Goal: Transaction & Acquisition: Purchase product/service

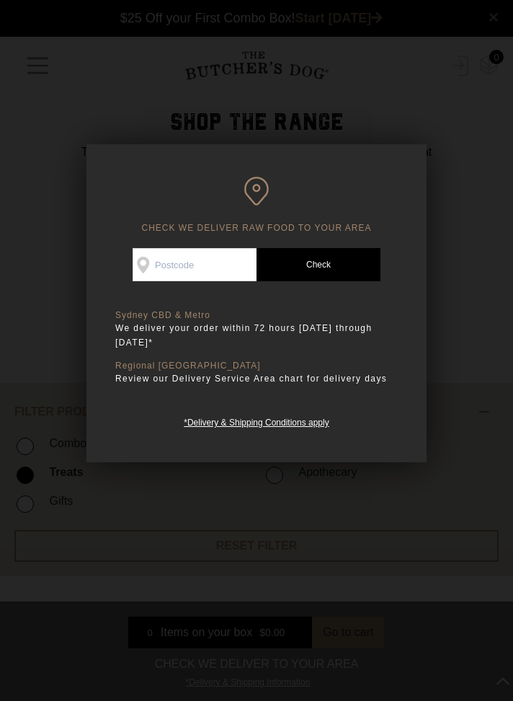
click at [221, 266] on input "Check Availability At" at bounding box center [195, 264] width 124 height 33
type input "3850"
click at [325, 275] on link "Check Postcode" at bounding box center [319, 264] width 124 height 33
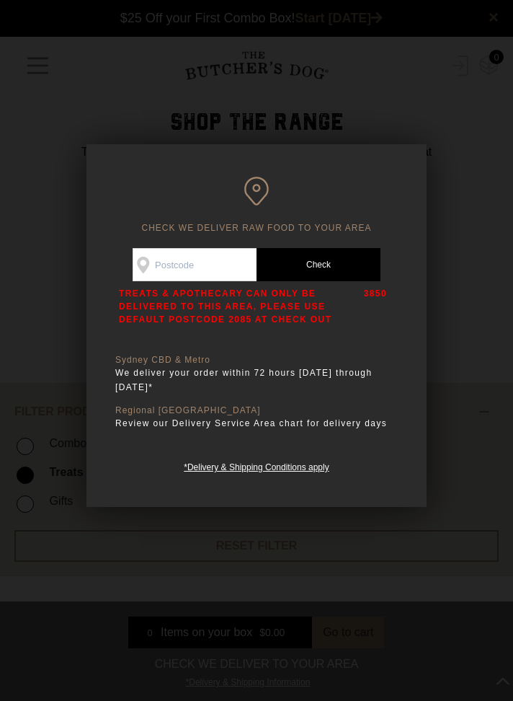
click at [485, 360] on div at bounding box center [256, 350] width 513 height 701
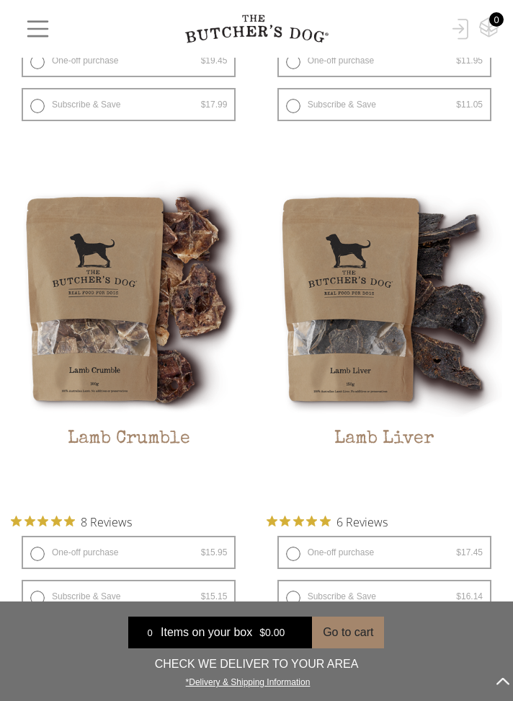
scroll to position [2447, 0]
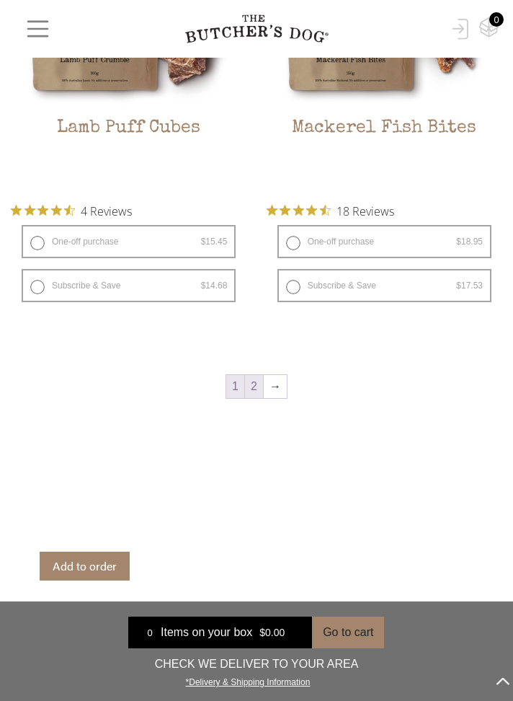
click at [255, 398] on link "2" at bounding box center [254, 386] width 18 height 23
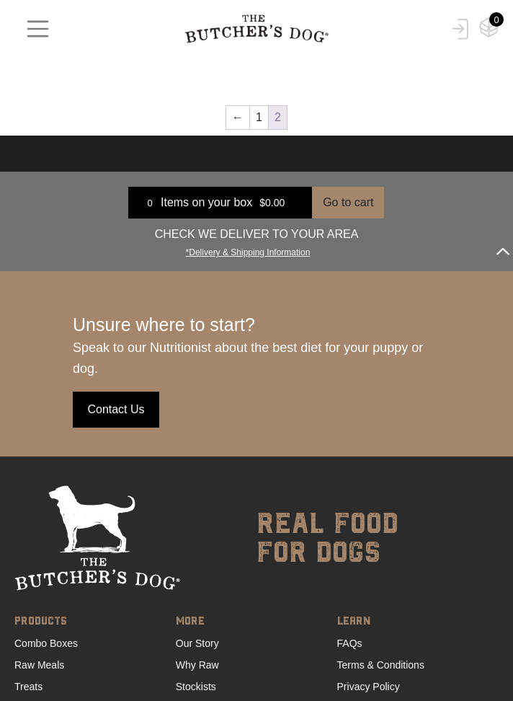
scroll to position [795, 0]
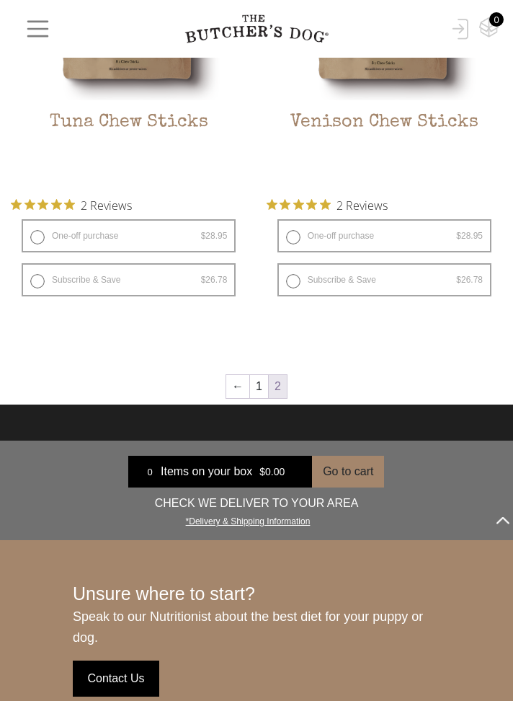
click at [43, 35] on span "button" at bounding box center [38, 28] width 27 height 27
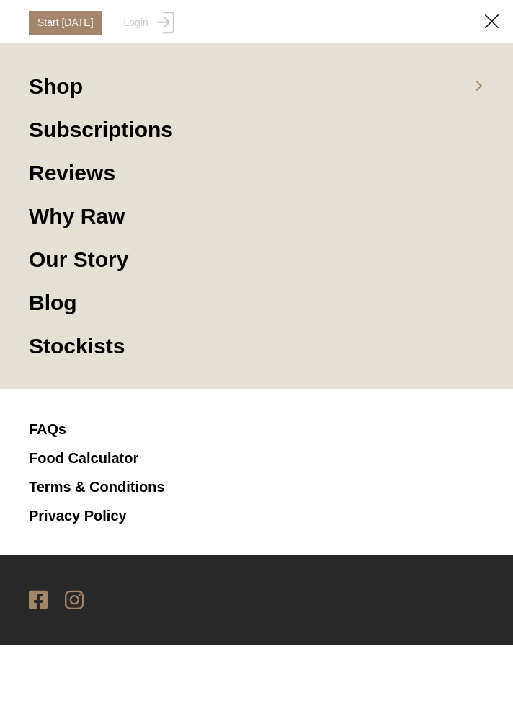
click at [487, 81] on icon at bounding box center [479, 86] width 18 height 12
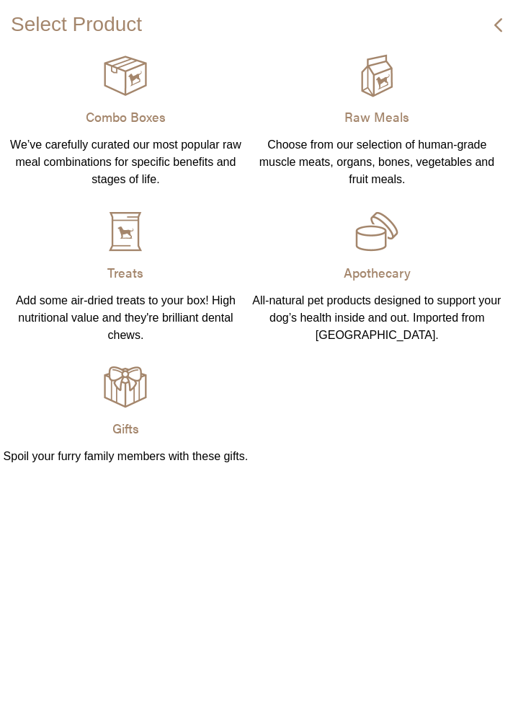
scroll to position [746, 0]
click at [121, 393] on img at bounding box center [125, 387] width 43 height 43
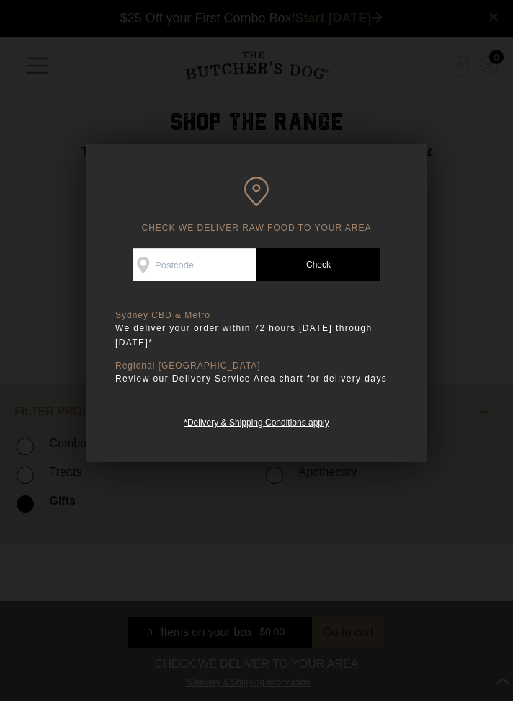
click at [258, 661] on div at bounding box center [256, 350] width 513 height 701
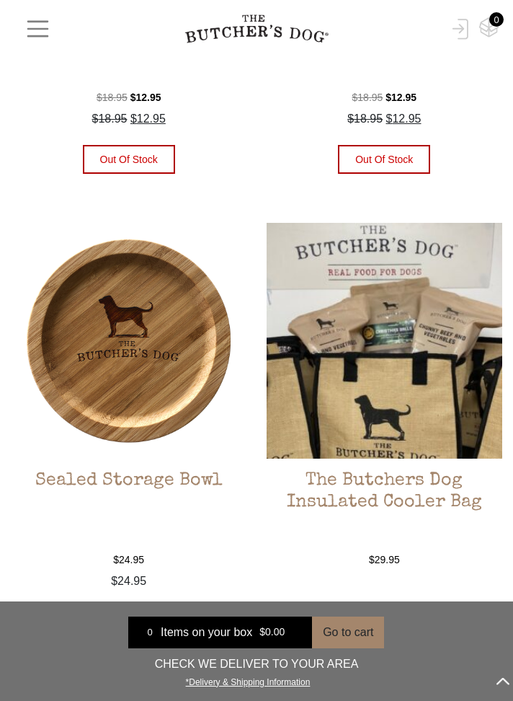
scroll to position [1667, 0]
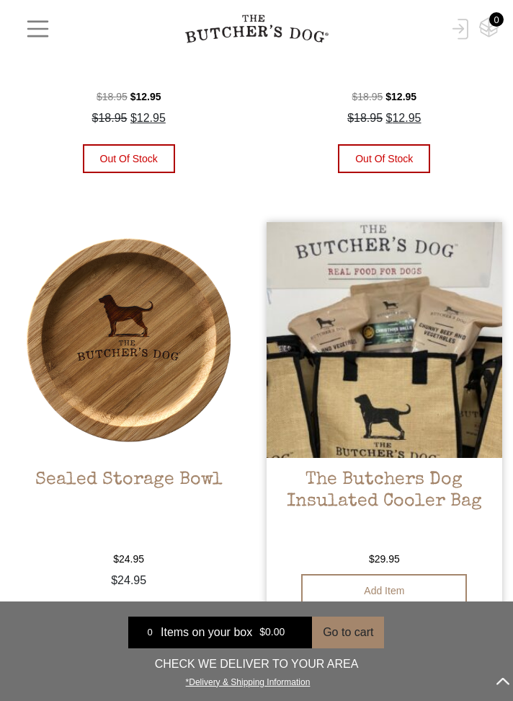
click at [438, 391] on img at bounding box center [385, 340] width 236 height 236
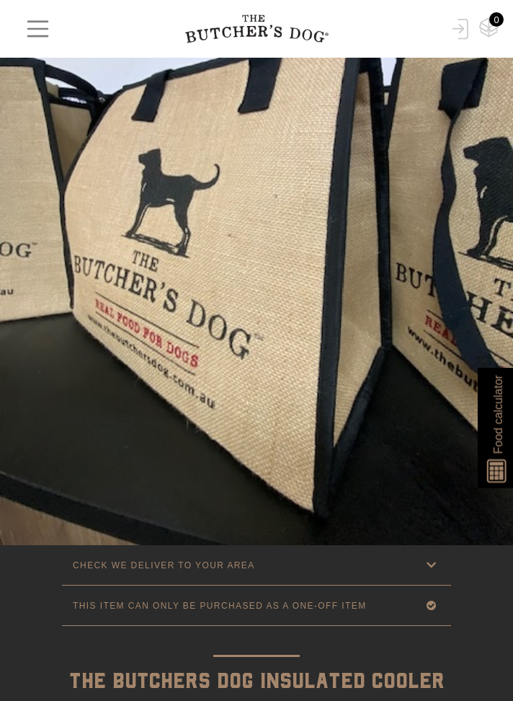
scroll to position [257, 0]
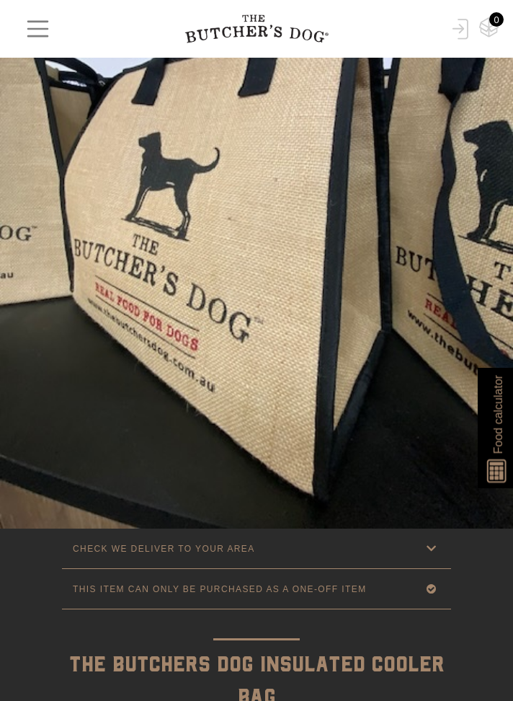
click at [426, 552] on icon at bounding box center [432, 548] width 18 height 18
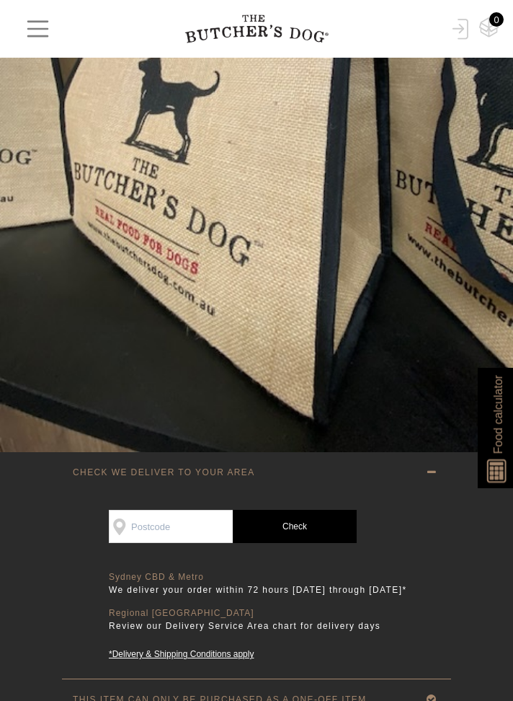
scroll to position [327, 0]
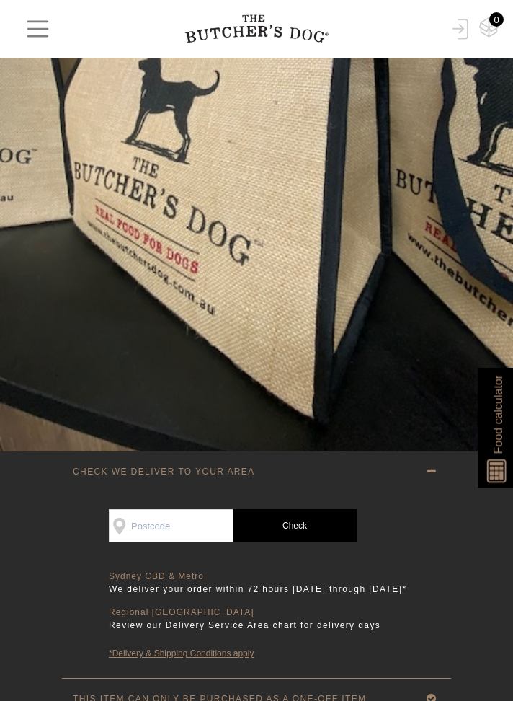
click at [206, 655] on link "*Delivery & Shipping Conditions apply" at bounding box center [260, 653] width 303 height 13
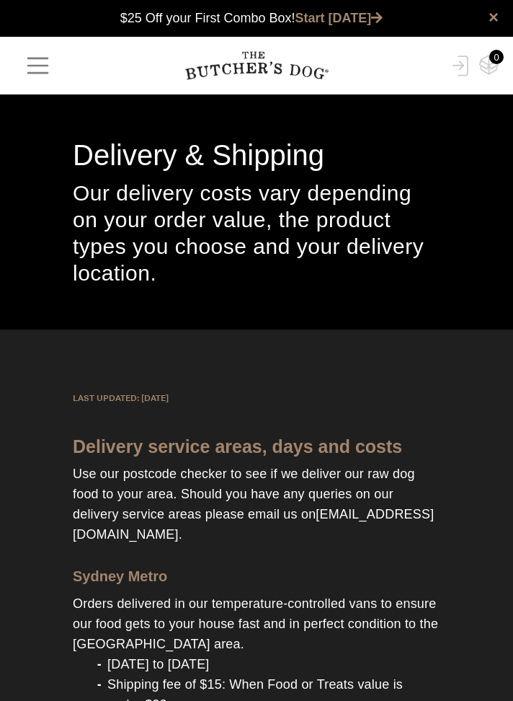
click at [37, 69] on span "button" at bounding box center [38, 65] width 27 height 27
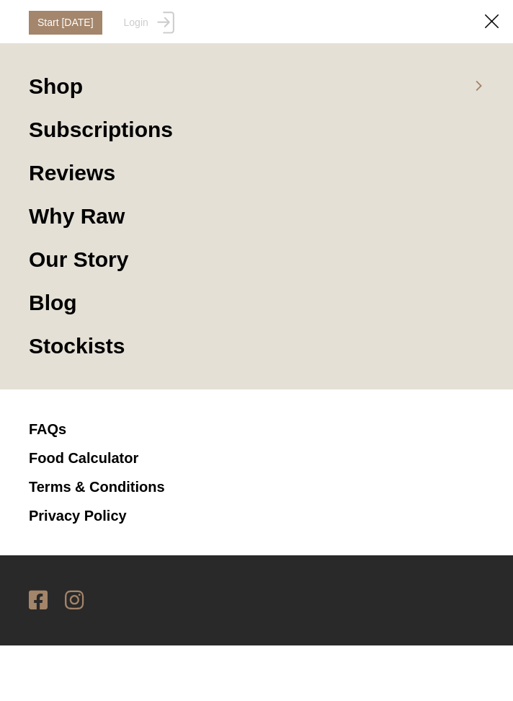
click at [477, 99] on link "Shop" at bounding box center [257, 93] width 456 height 43
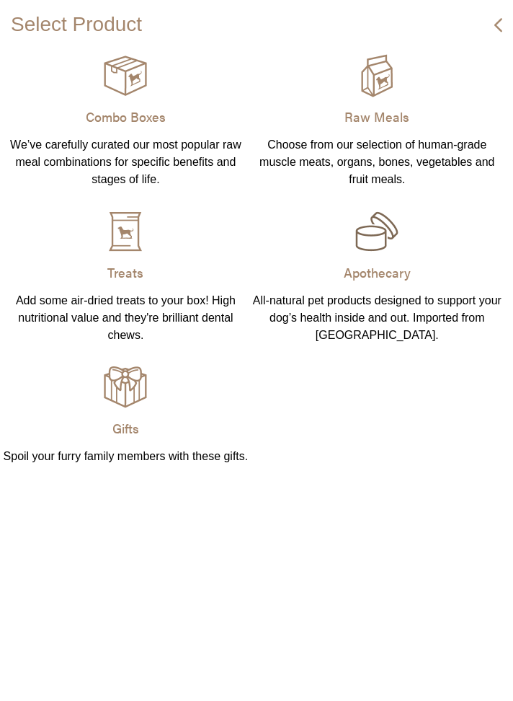
click at [390, 242] on img at bounding box center [377, 231] width 43 height 43
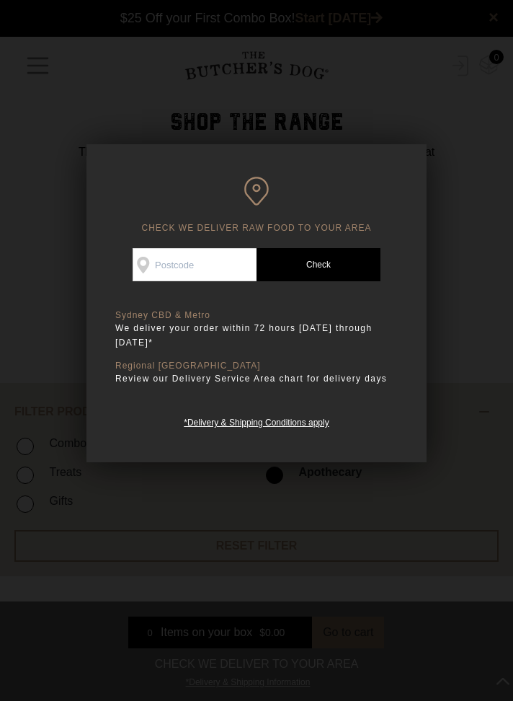
click at [353, 542] on div at bounding box center [256, 350] width 513 height 701
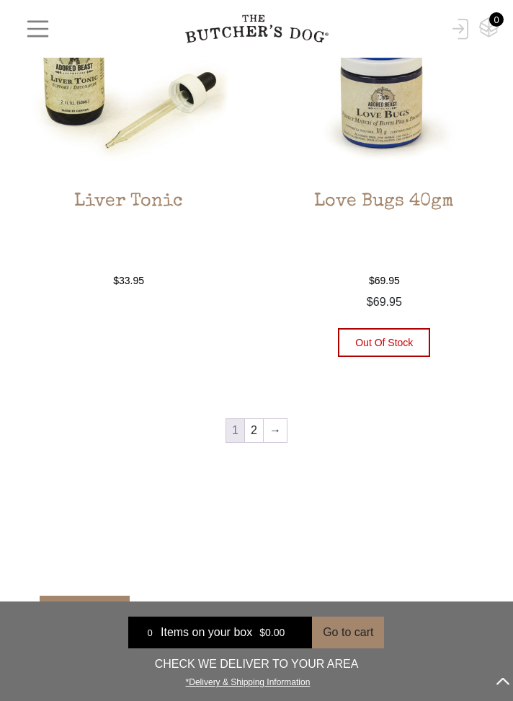
scroll to position [2902, 0]
click at [255, 431] on link "2" at bounding box center [254, 430] width 18 height 23
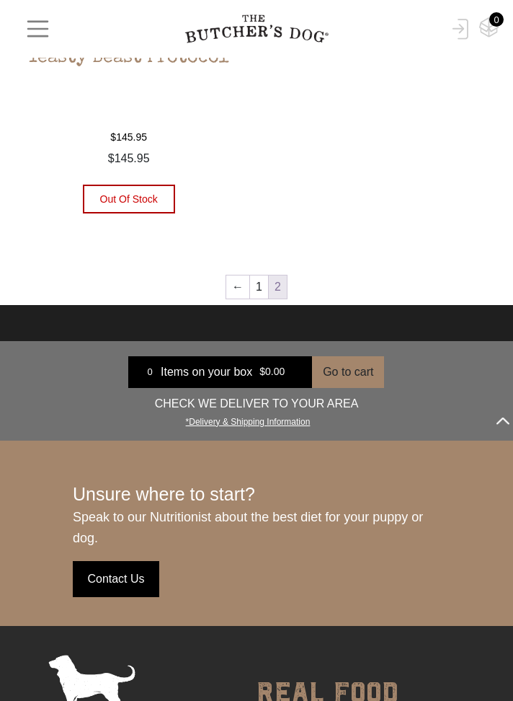
scroll to position [1785, 0]
